Goal: Find specific page/section

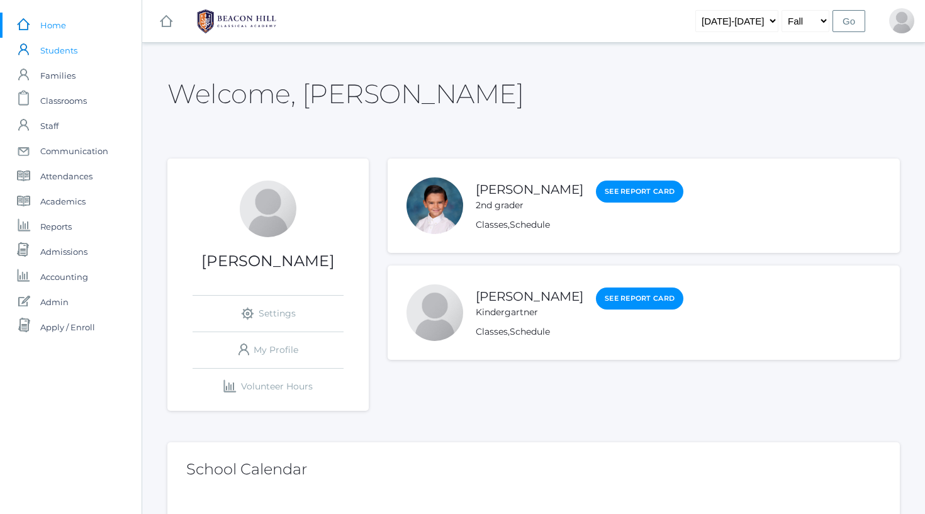
click at [64, 58] on span "Students" at bounding box center [58, 50] width 37 height 25
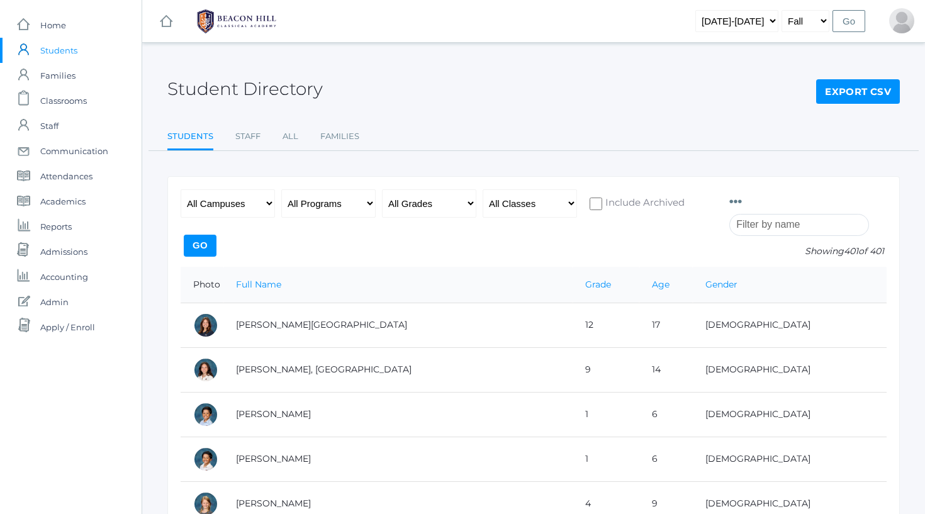
click at [785, 219] on input "search" at bounding box center [799, 225] width 140 height 22
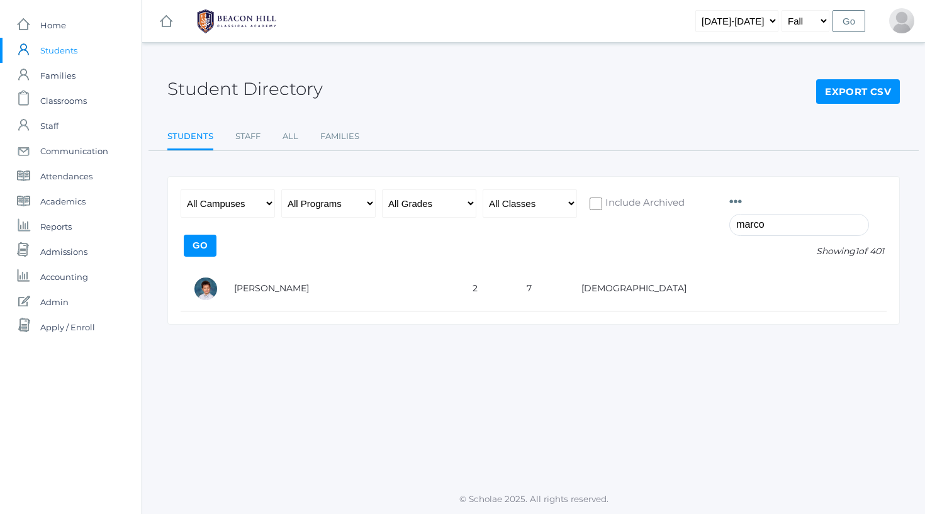
type input "[PERSON_NAME]"
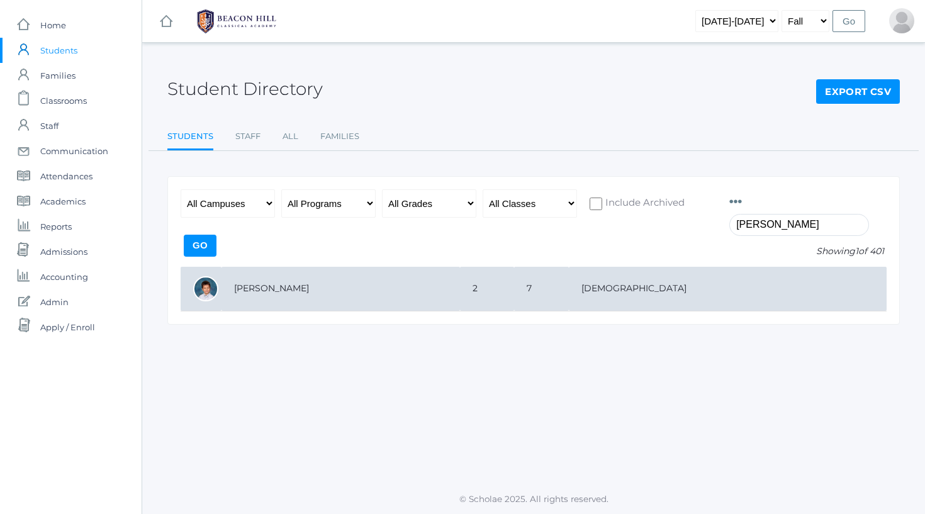
drag, startPoint x: 785, startPoint y: 219, endPoint x: 271, endPoint y: 291, distance: 519.1
click at [271, 291] on td "[PERSON_NAME]" at bounding box center [340, 289] width 238 height 45
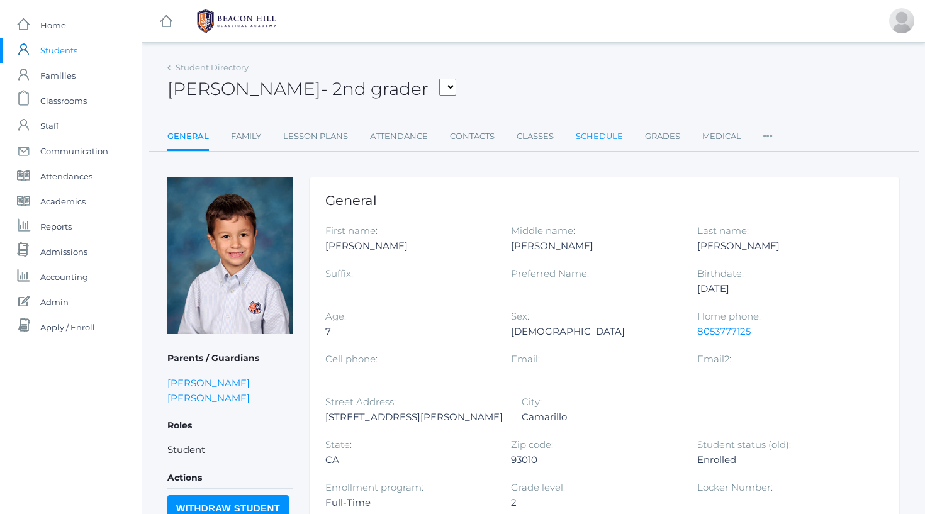
click at [601, 140] on link "Schedule" at bounding box center [599, 136] width 47 height 25
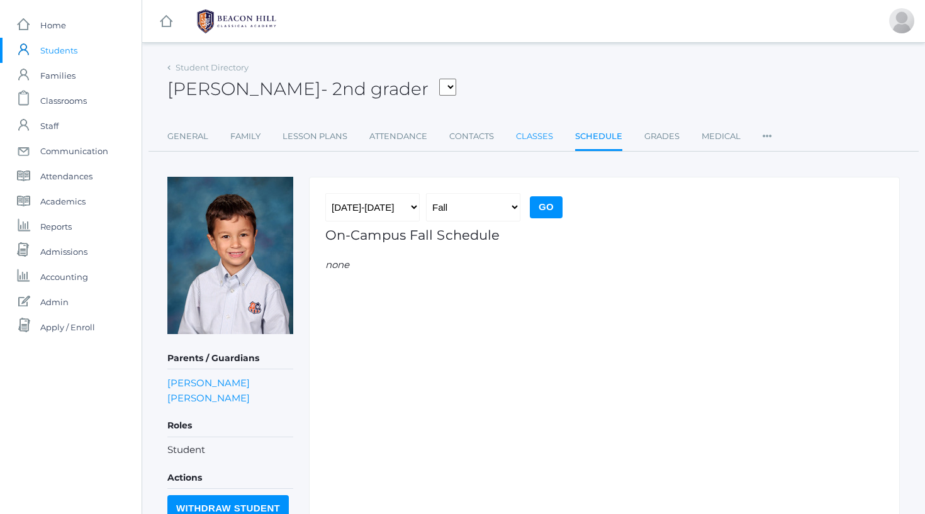
click at [546, 140] on link "Classes" at bounding box center [534, 136] width 37 height 25
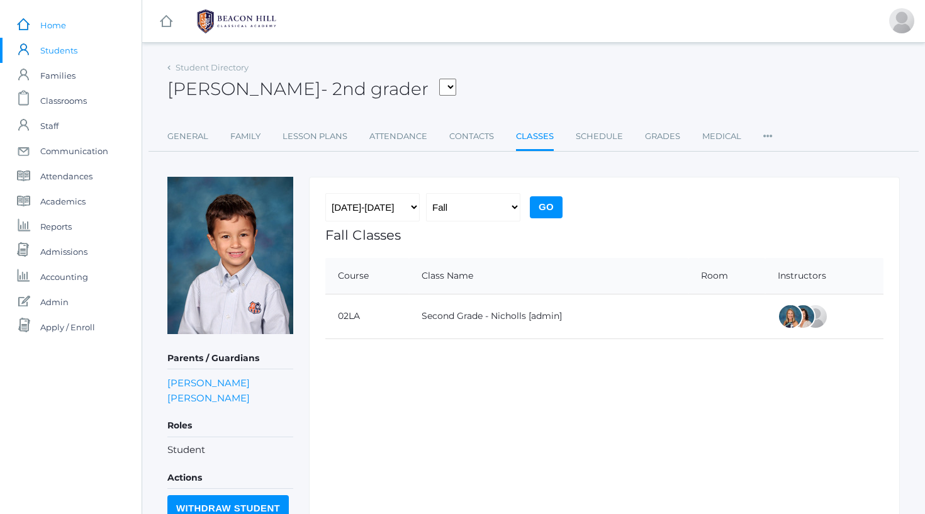
click at [44, 21] on span "Home" at bounding box center [53, 25] width 26 height 25
